Goal: Information Seeking & Learning: Learn about a topic

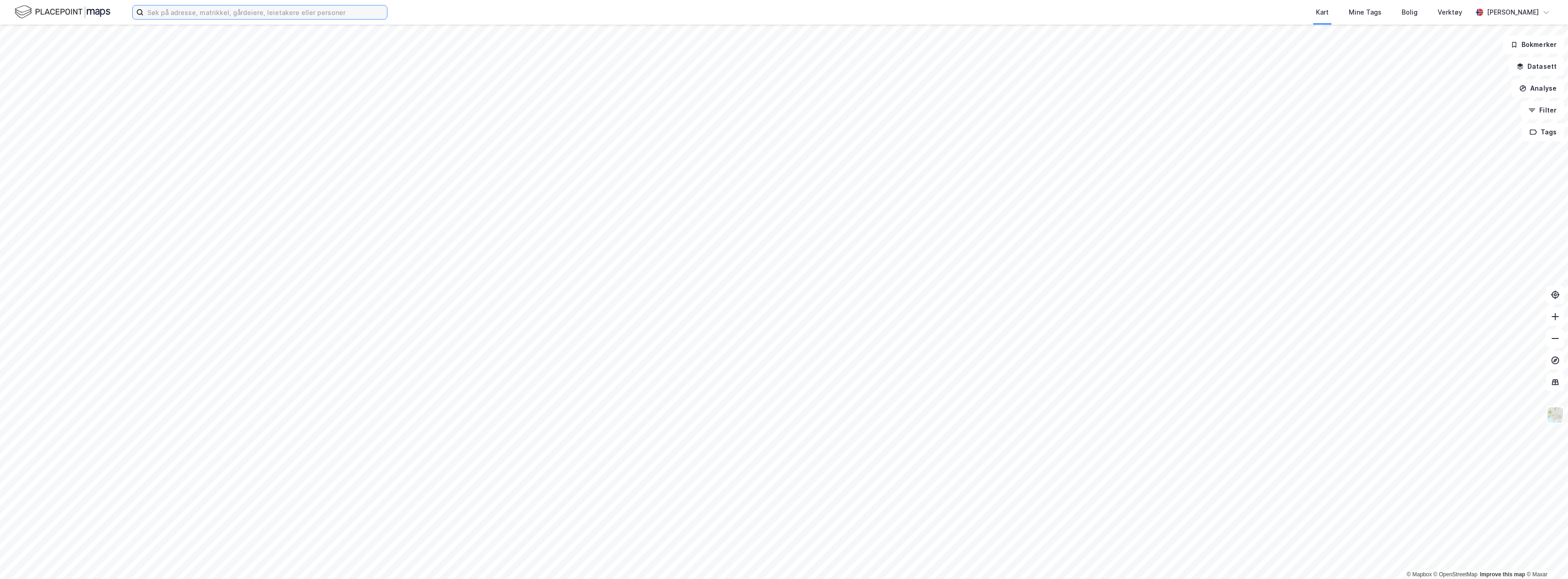
click at [163, 13] on input at bounding box center [265, 12] width 243 height 13
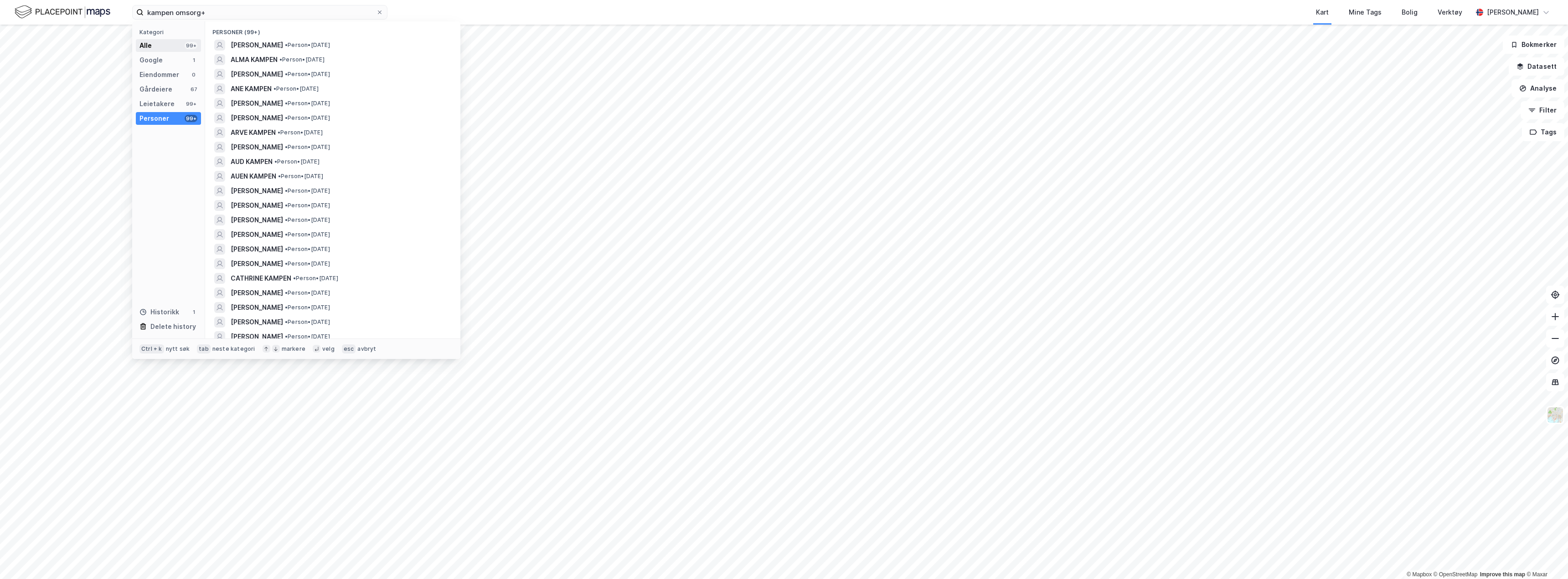
click at [163, 46] on div "Alle 99+" at bounding box center [168, 45] width 65 height 13
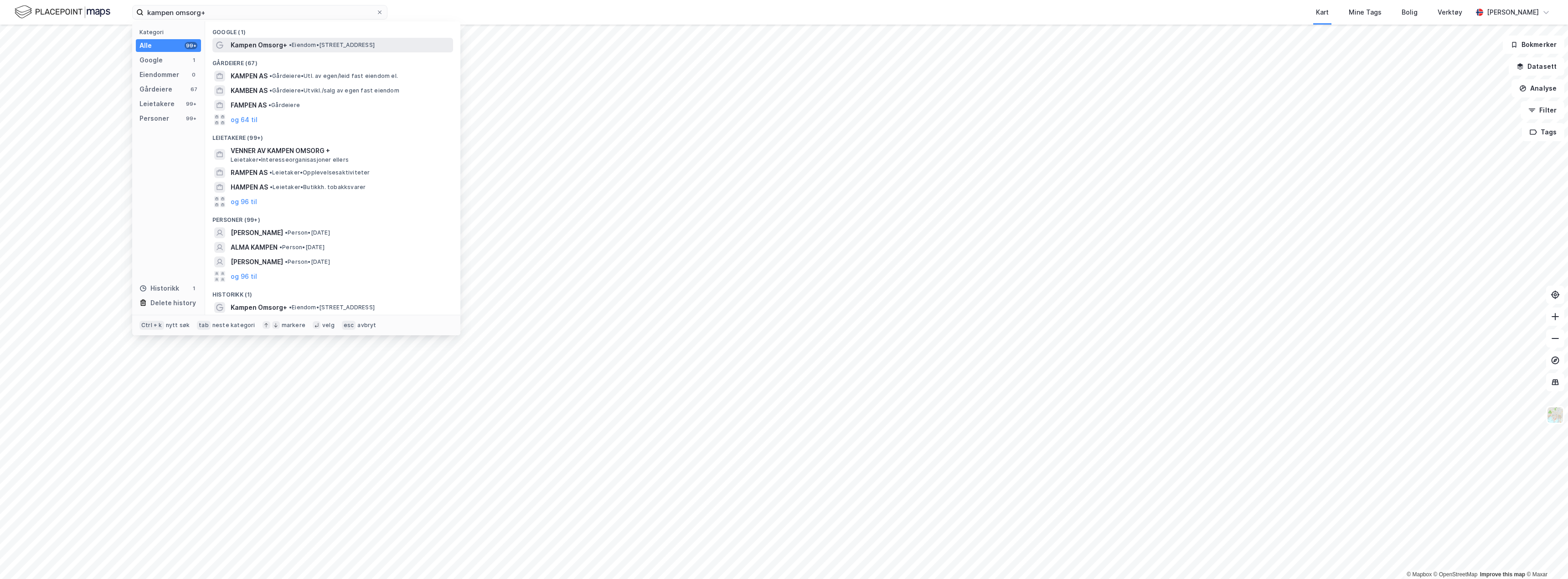
click at [276, 42] on span "Kampen Omsorg+" at bounding box center [259, 45] width 57 height 11
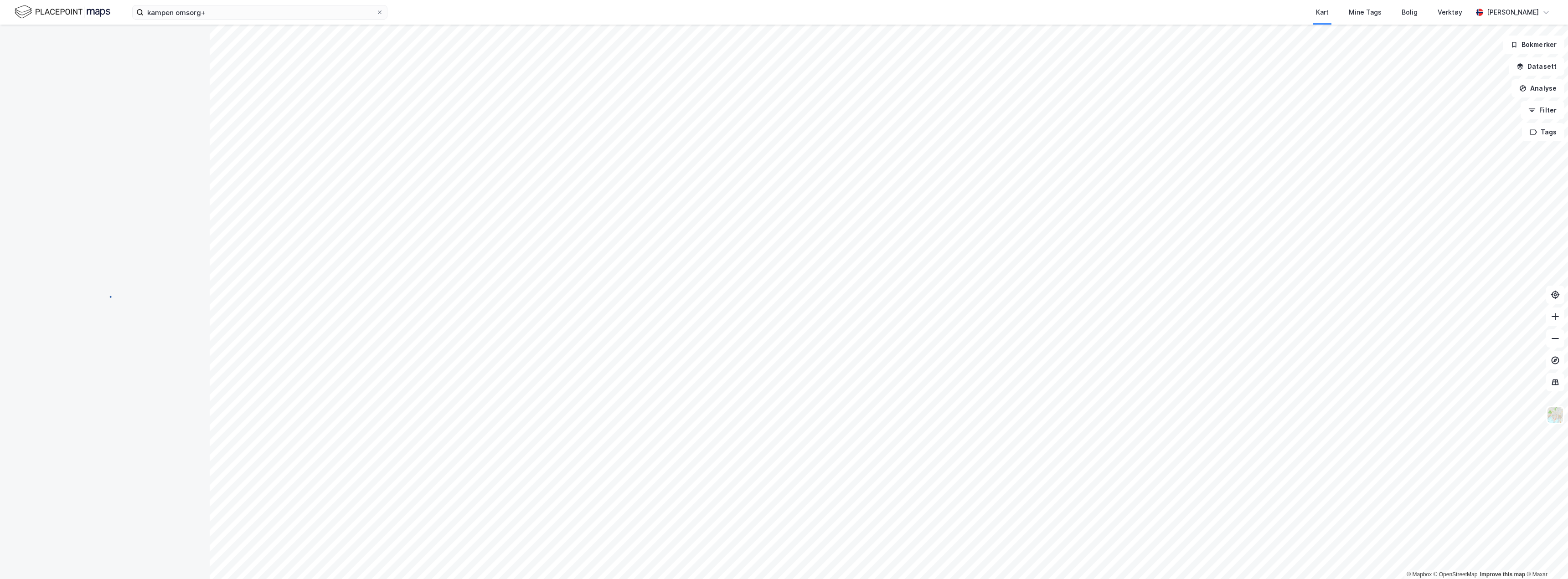
scroll to position [1, 0]
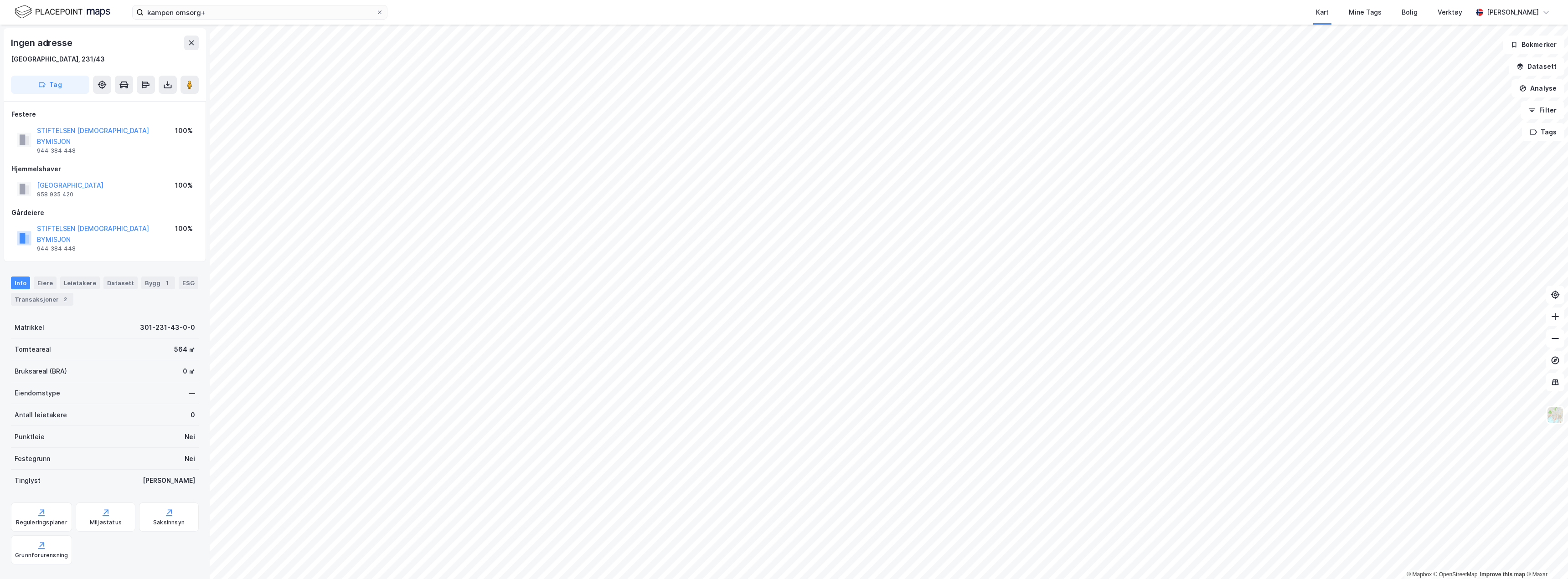
scroll to position [1, 0]
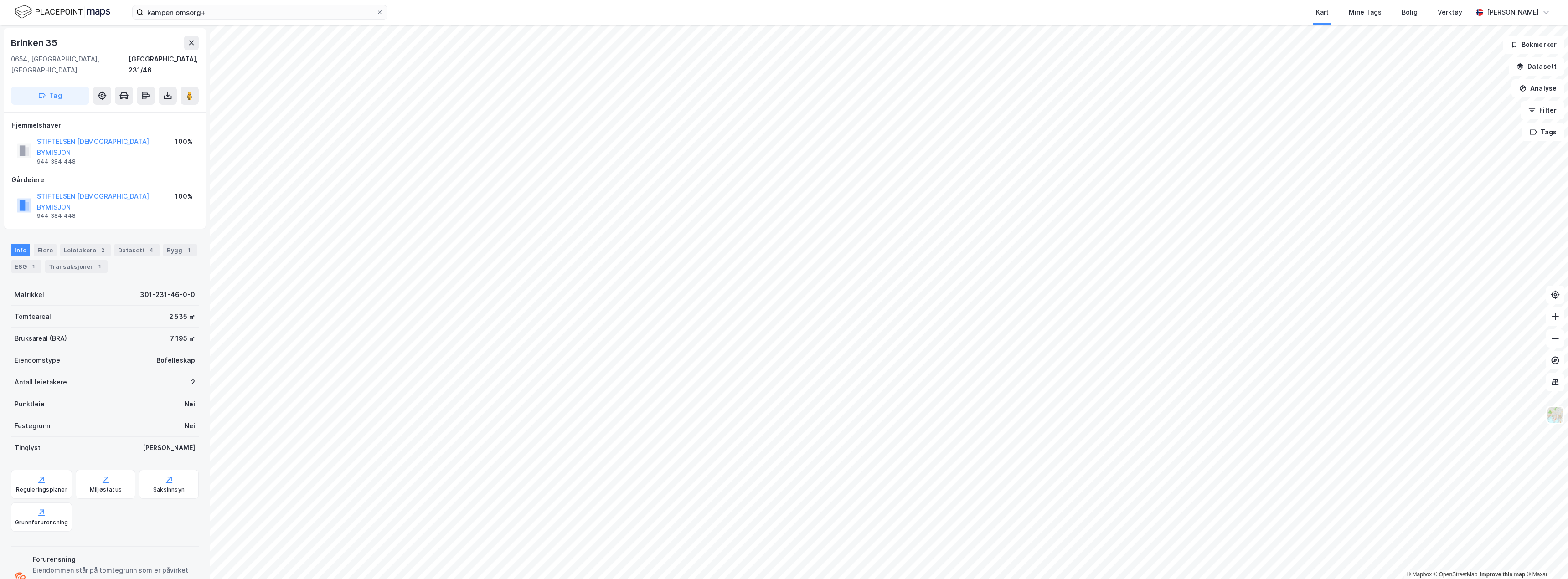
scroll to position [1, 0]
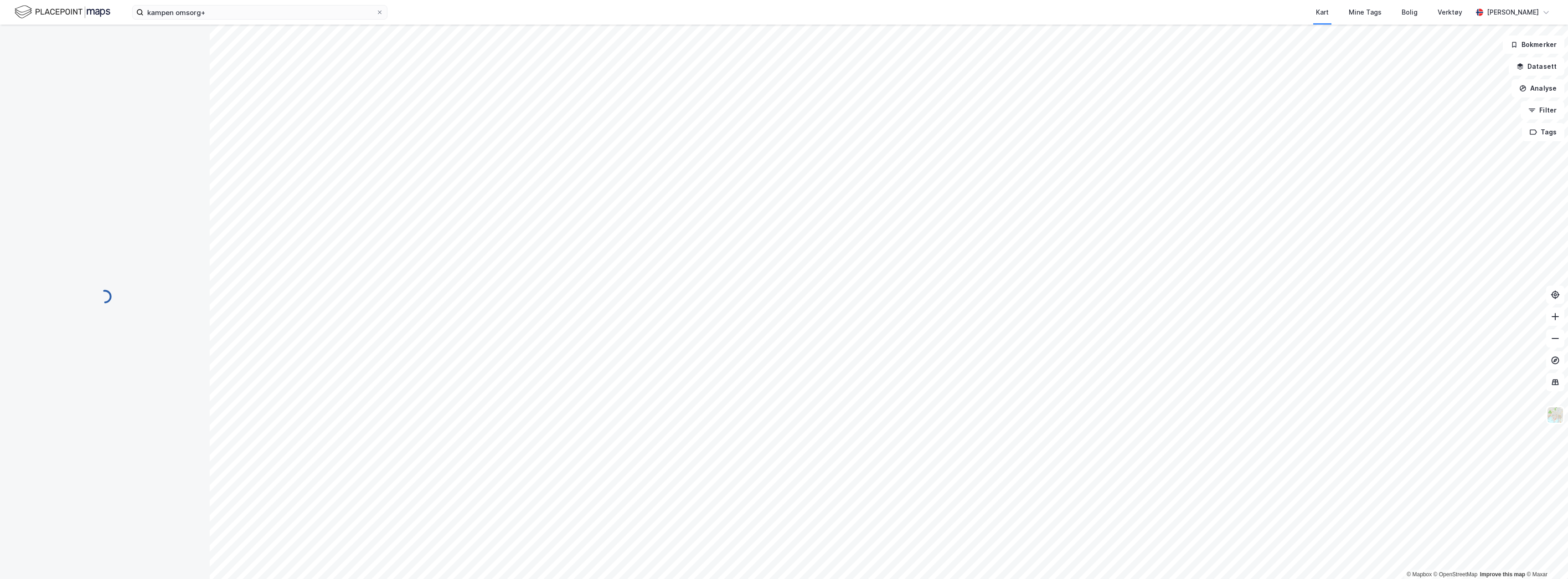
scroll to position [1, 0]
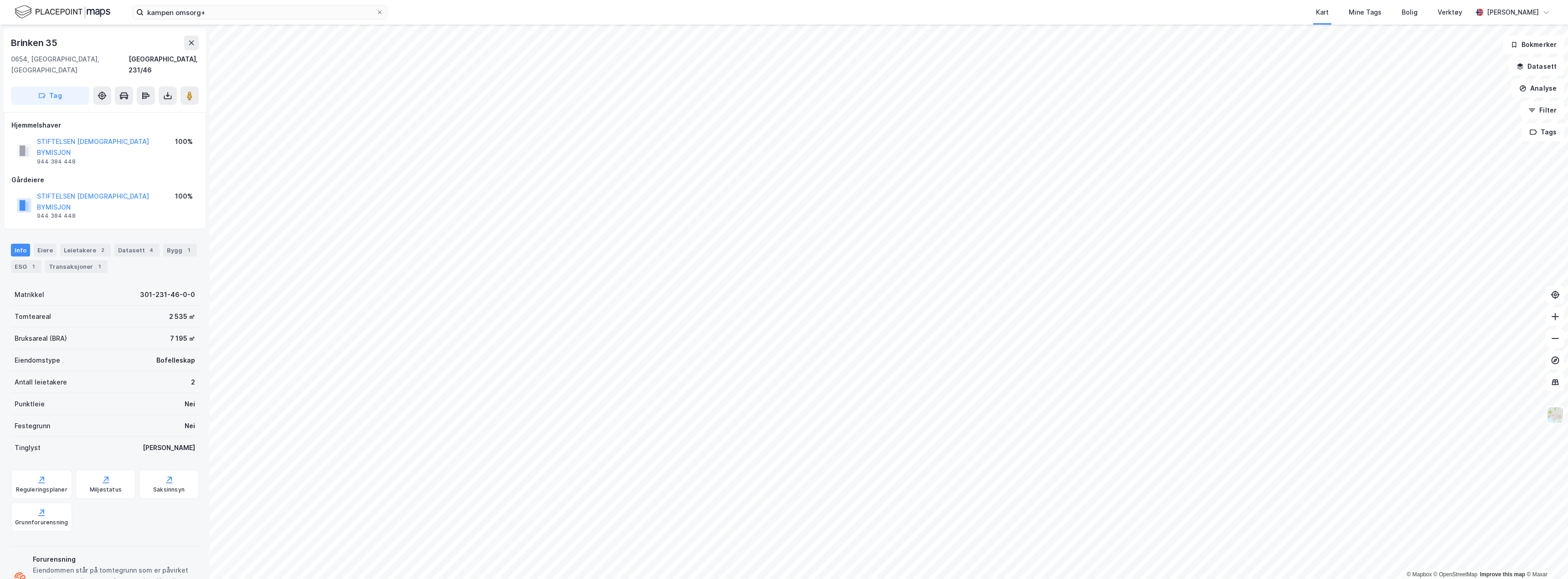
scroll to position [1, 0]
drag, startPoint x: 146, startPoint y: 130, endPoint x: 37, endPoint y: 128, distance: 109.0
click at [37, 133] on div "STIFTELSEN [DEMOGRAPHIC_DATA] BYMISJON 944 384 448 100%" at bounding box center [105, 150] width 187 height 33
copy button "STIFTELSEN [DEMOGRAPHIC_DATA] BYMISJON"
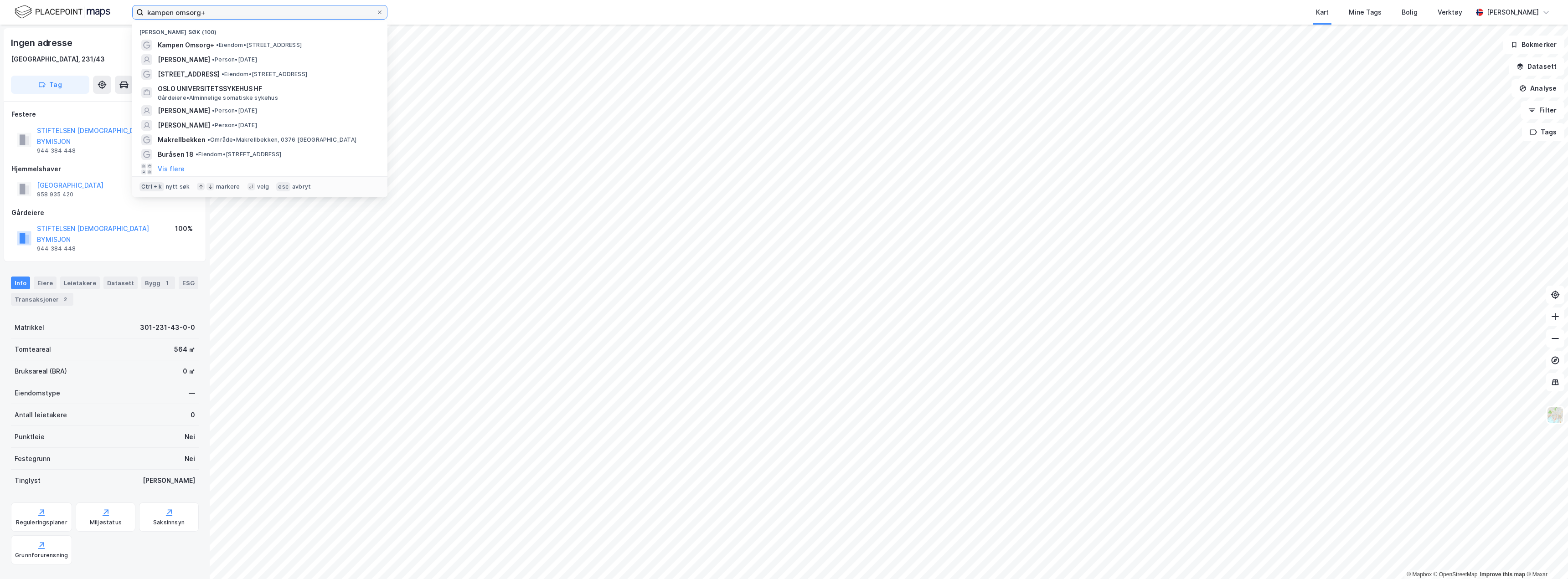
drag, startPoint x: 239, startPoint y: 15, endPoint x: 134, endPoint y: -1, distance: 106.2
click at [134, 0] on html "kampen omsorg+ [PERSON_NAME] søk (100) Kampen Omsorg+ • Eiendom • [STREET_ADDRE…" at bounding box center [784, 290] width 1568 height 579
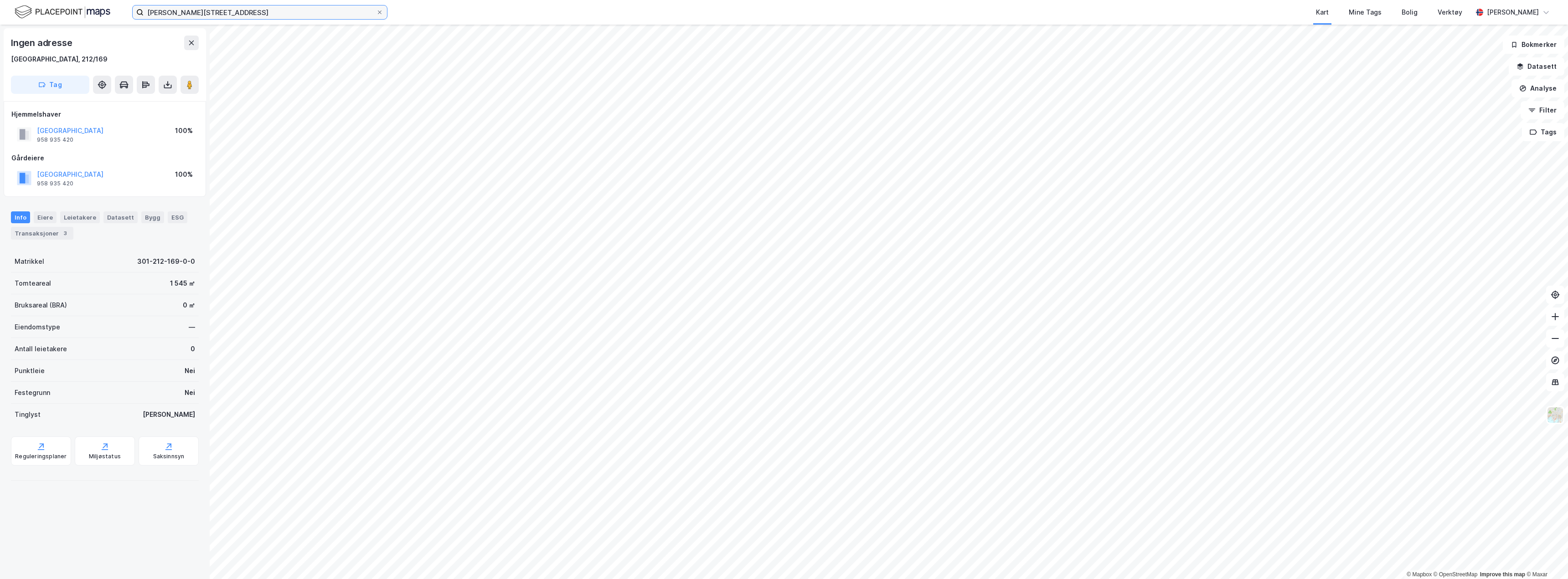
click at [226, 15] on input "[PERSON_NAME][STREET_ADDRESS]" at bounding box center [260, 12] width 233 height 13
type input "[PERSON_NAME][STREET_ADDRESS]"
click at [90, 12] on img at bounding box center [62, 12] width 96 height 16
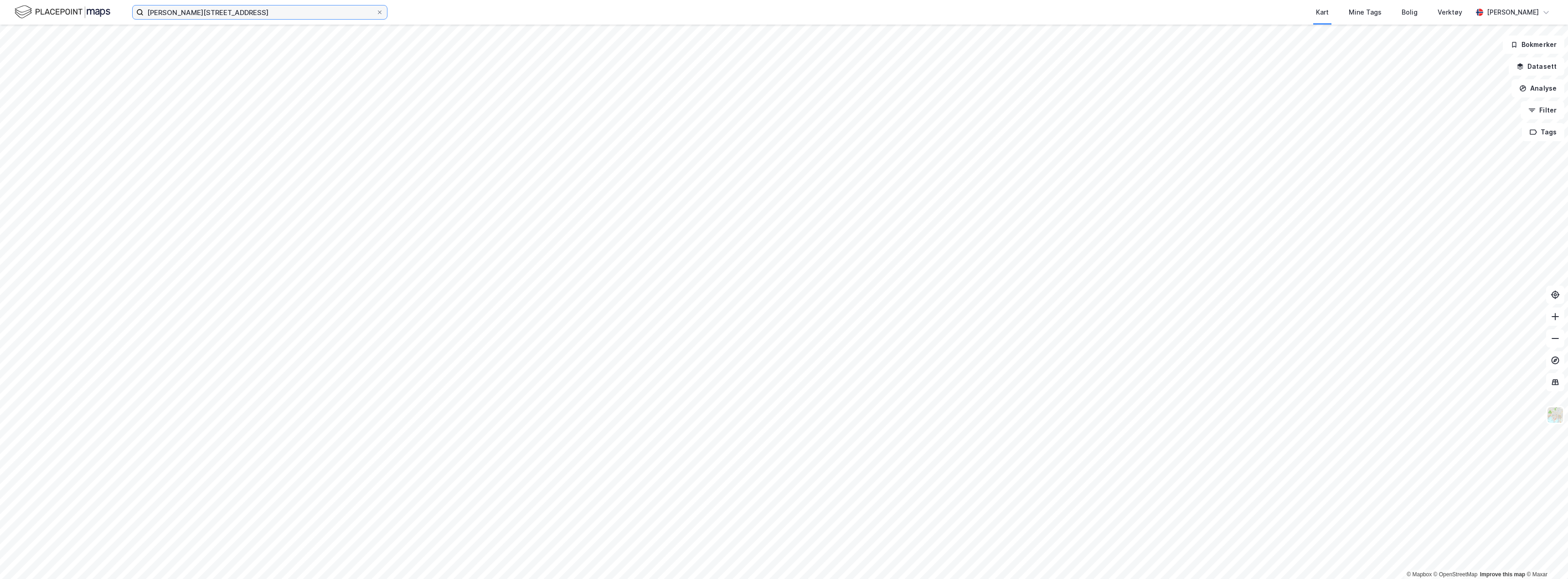
click at [220, 10] on input "[PERSON_NAME][STREET_ADDRESS]" at bounding box center [260, 12] width 233 height 13
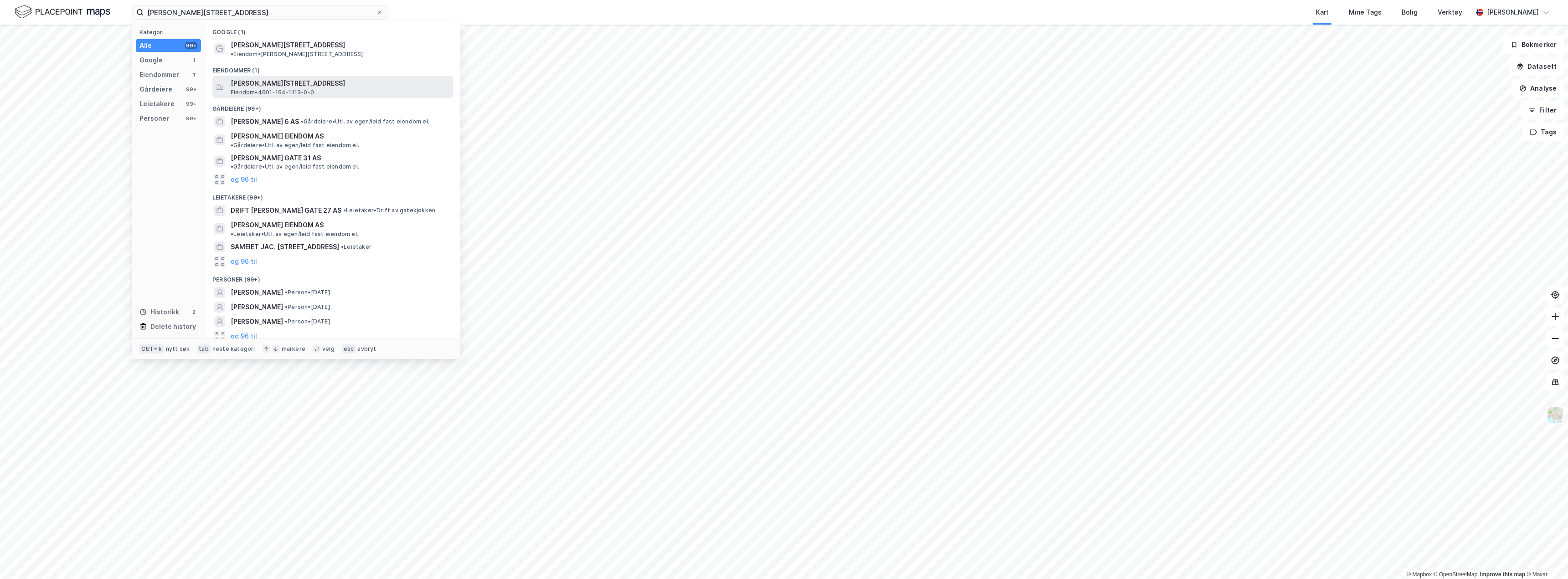
click at [282, 78] on span "[PERSON_NAME][STREET_ADDRESS]" at bounding box center [340, 83] width 219 height 11
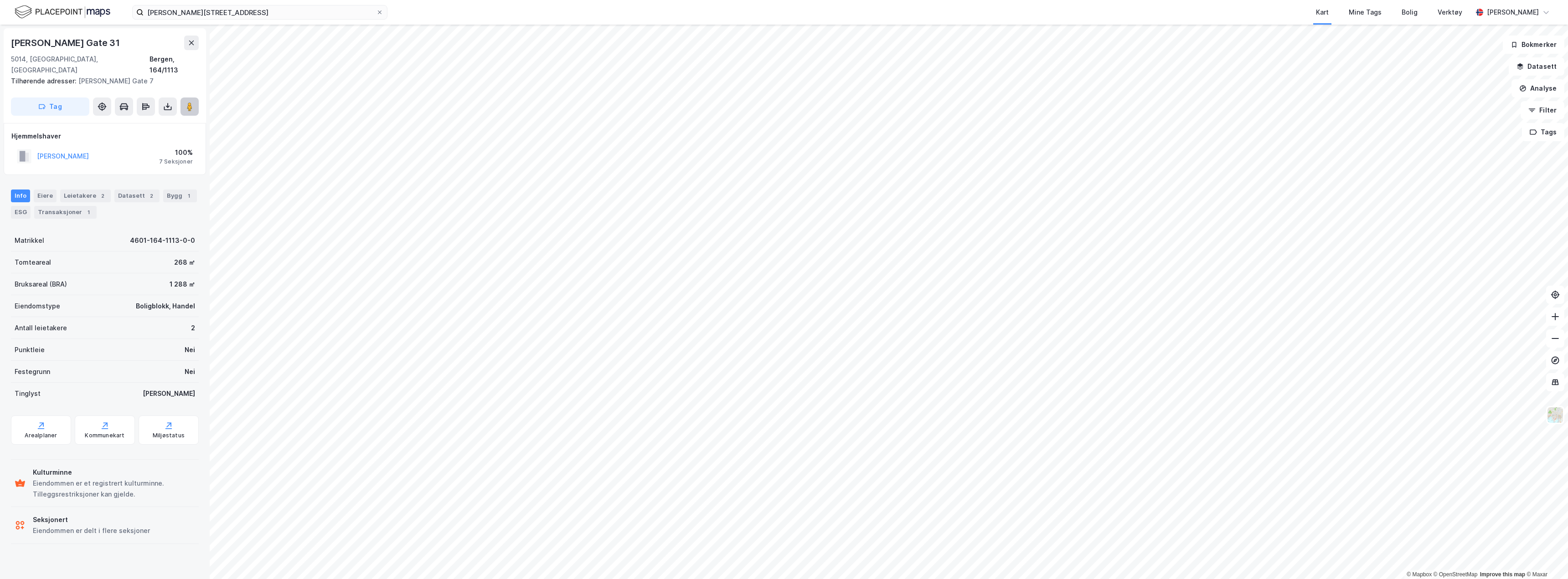
click at [185, 102] on icon at bounding box center [189, 106] width 9 height 9
drag, startPoint x: 97, startPoint y: 43, endPoint x: 0, endPoint y: 35, distance: 97.3
click at [0, 35] on div "Olav [STREET_ADDRESS], 164/1113 Tilhørende adresser: [PERSON_NAME][GEOGRAPHIC_D…" at bounding box center [105, 301] width 209 height 554
copy div "[PERSON_NAME] Gate 31"
click at [184, 192] on div "1" at bounding box center [189, 196] width 9 height 9
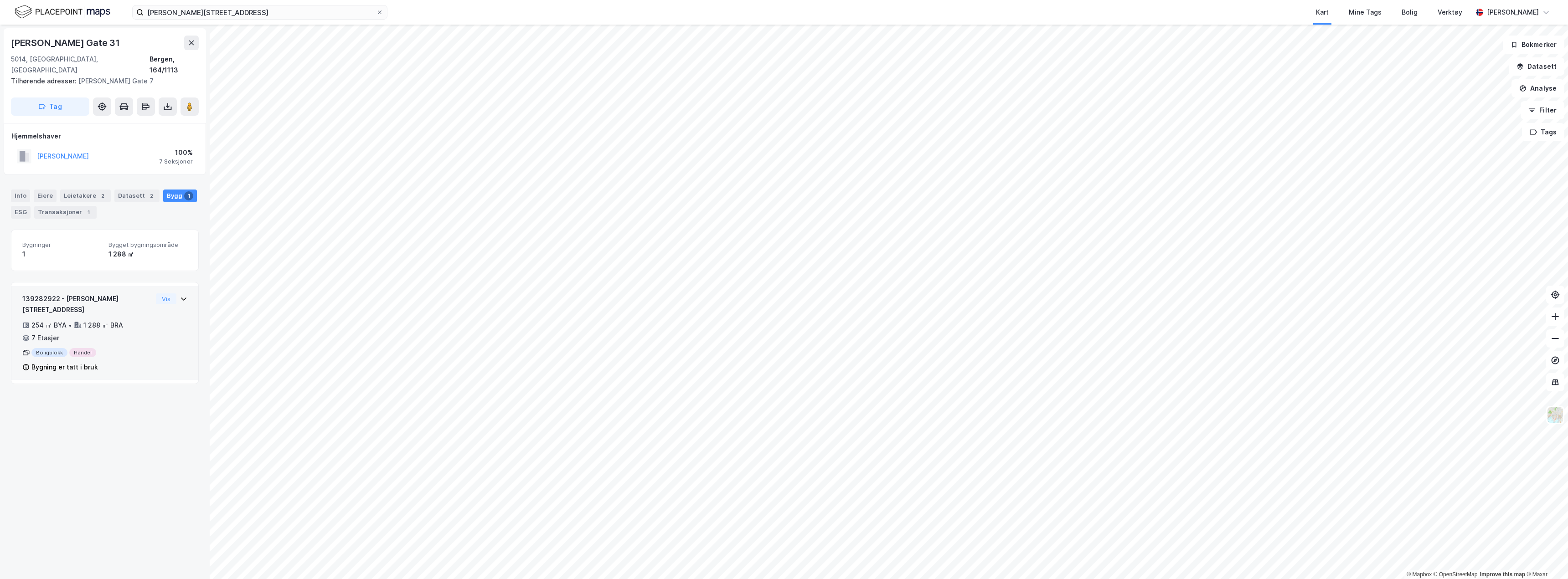
click at [145, 320] on div "254 ㎡ BYA • 1 288 ㎡ BRA • 7 Etasjer" at bounding box center [87, 331] width 130 height 24
click at [21, 190] on div "Info" at bounding box center [20, 196] width 19 height 13
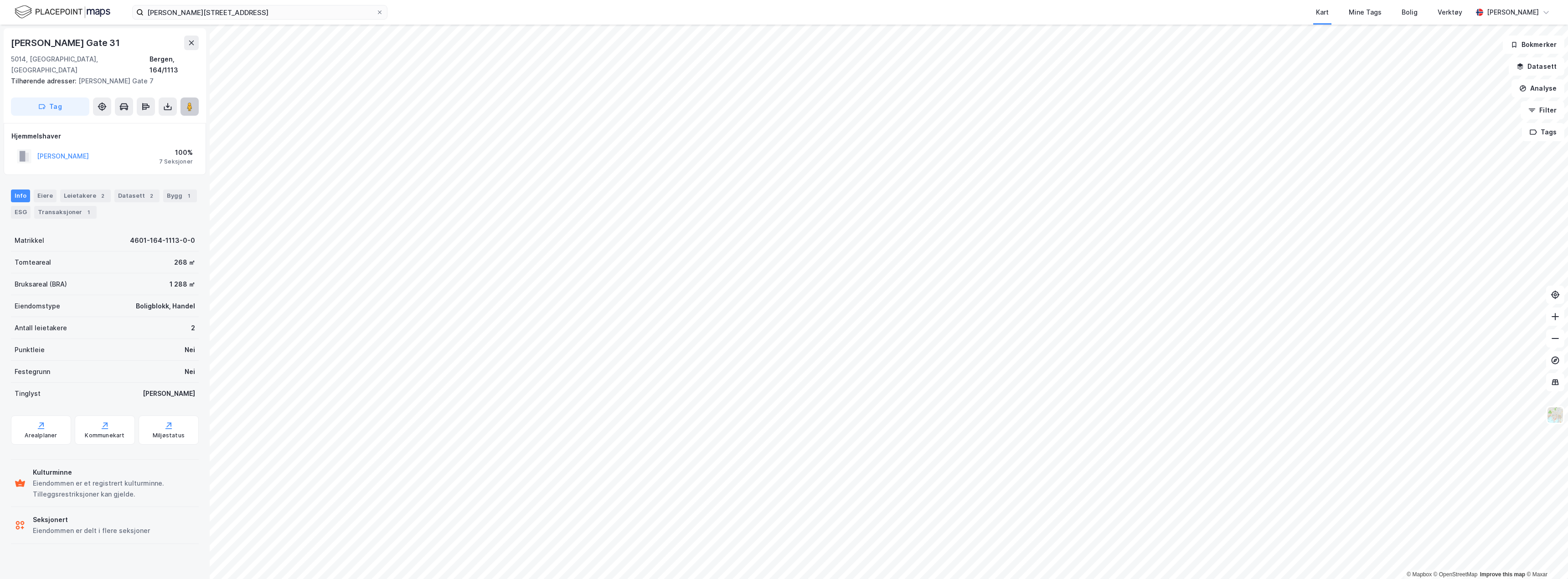
click at [189, 102] on image at bounding box center [189, 106] width 5 height 9
click at [187, 102] on image at bounding box center [189, 106] width 5 height 9
